Goal: Information Seeking & Learning: Learn about a topic

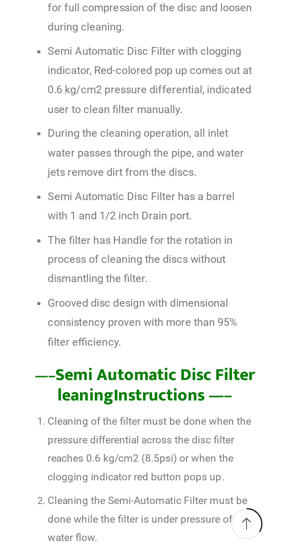
scroll to position [778, 0]
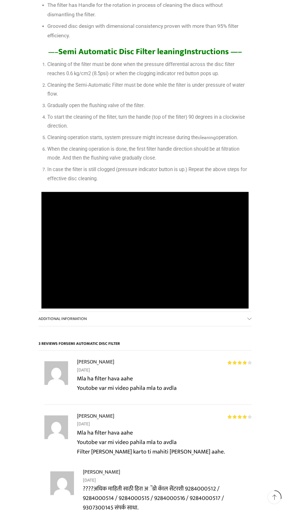
scroll to position [683, 0]
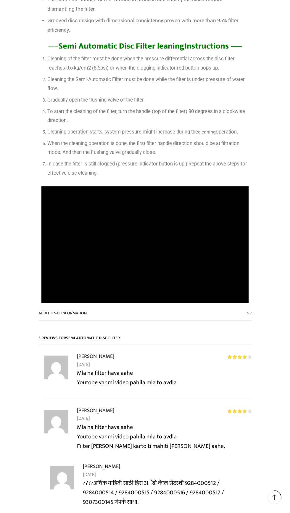
click at [224, 306] on link "Additional information" at bounding box center [144, 313] width 213 height 14
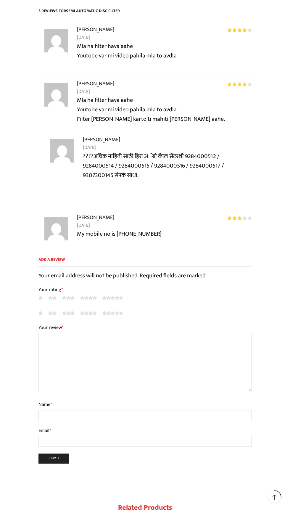
click at [235, 293] on p "1 of 5 stars 2 of 5 stars 3 of 5 stars 4 of 5 stars 5 of 5 stars" at bounding box center [144, 297] width 213 height 9
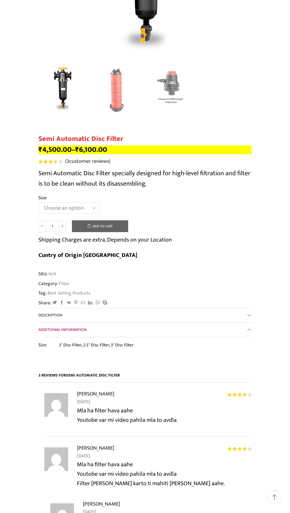
scroll to position [0, 0]
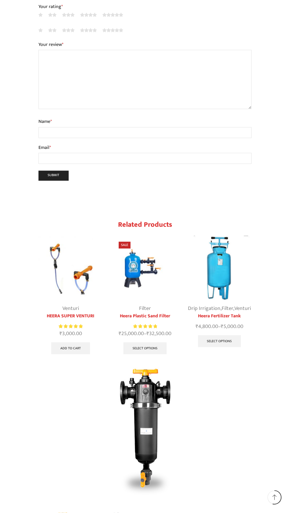
scroll to position [1278, 0]
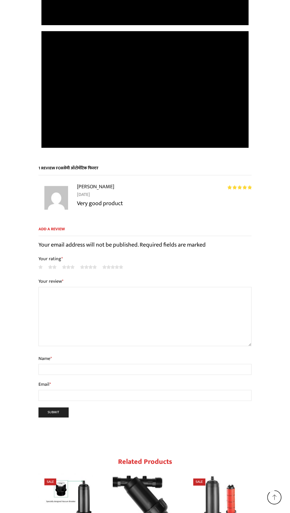
scroll to position [848, 0]
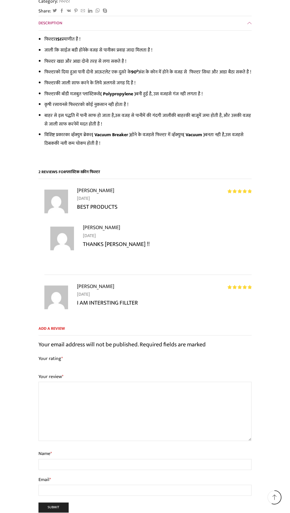
scroll to position [1481, 0]
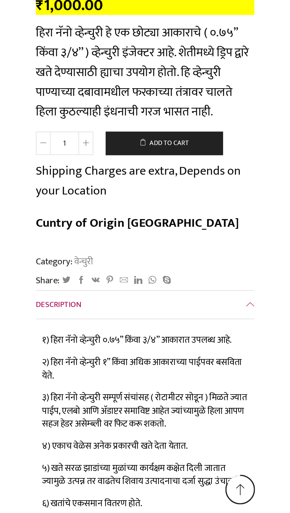
scroll to position [2102, 0]
